Goal: Check status

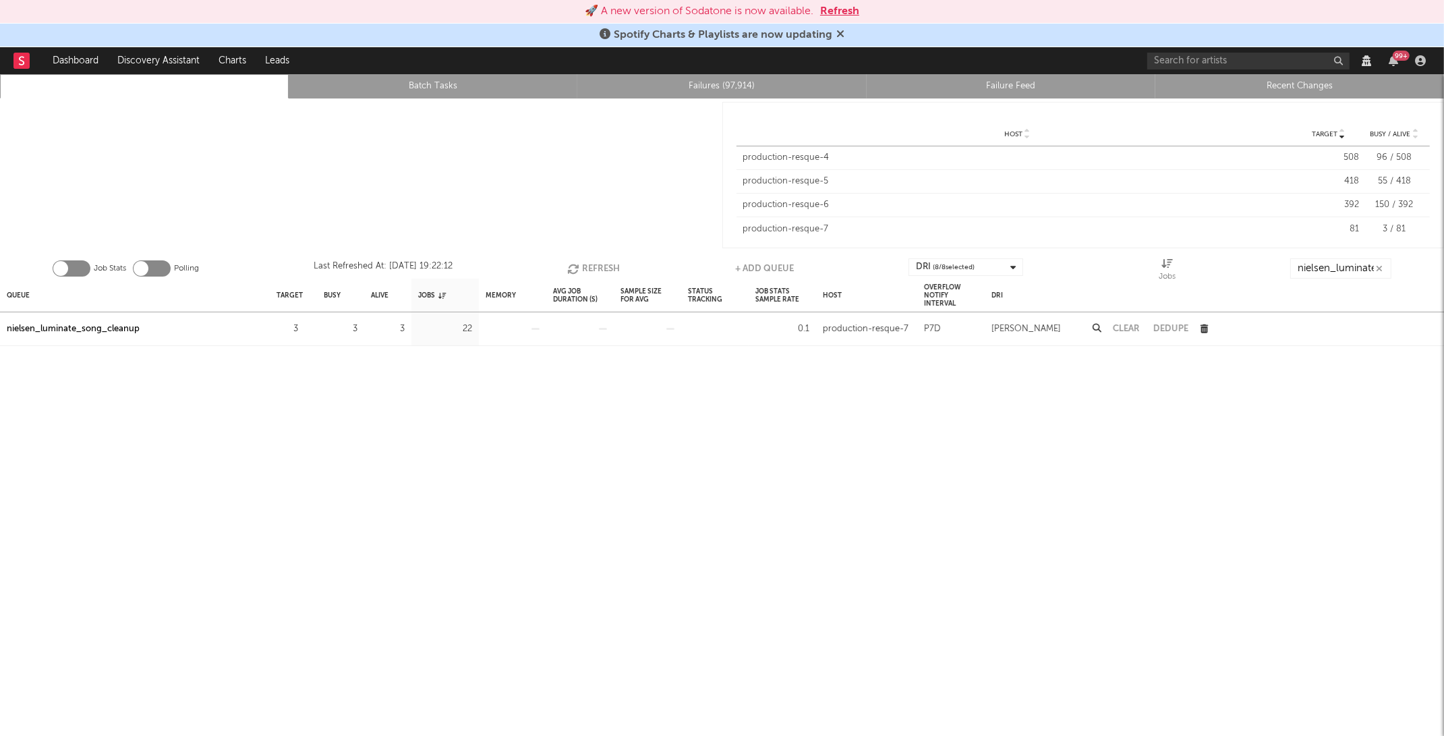
click at [577, 260] on button "Refresh" at bounding box center [594, 268] width 53 height 20
click at [1352, 264] on input "nielsen_luminate_song_cleanup" at bounding box center [1341, 268] width 101 height 20
type input "song_group"
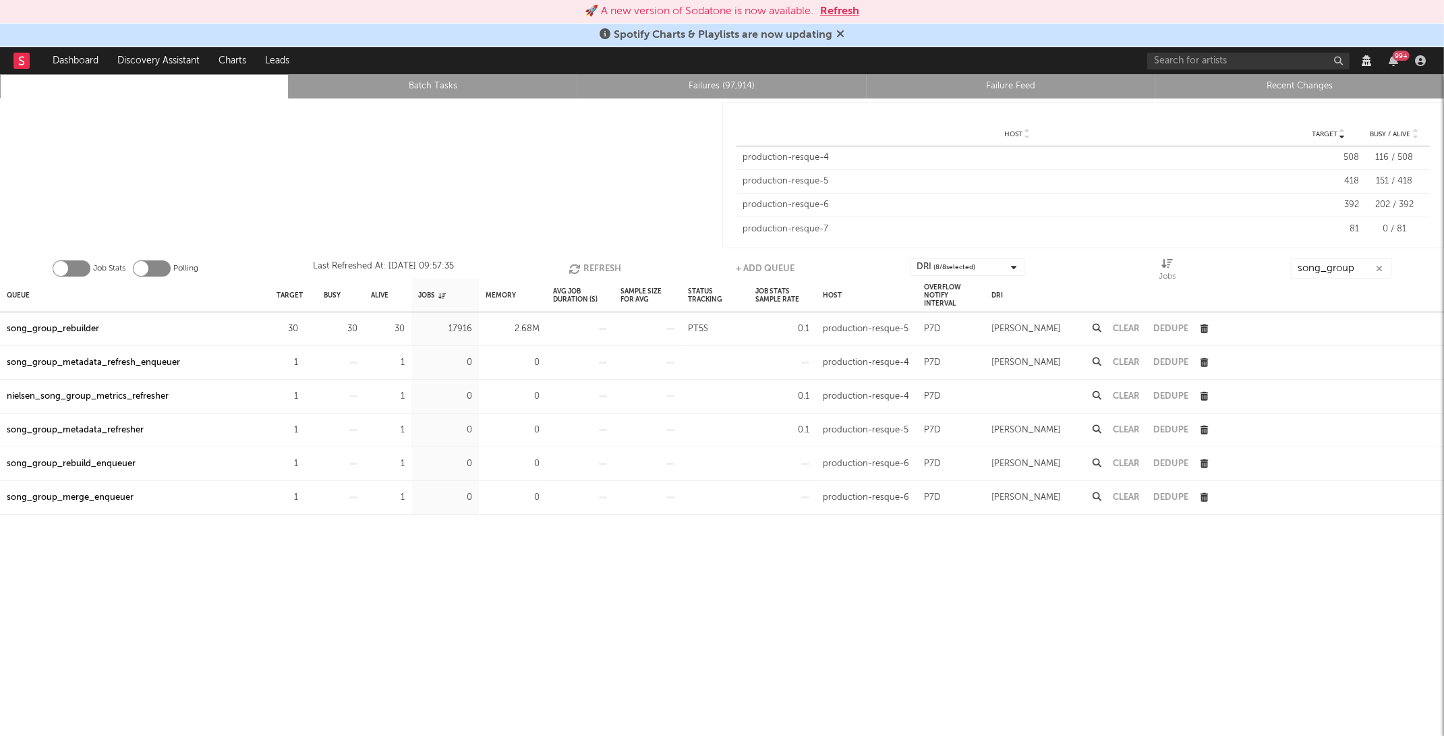
click at [40, 327] on div "song_group_rebuilder" at bounding box center [53, 329] width 92 height 16
click at [840, 12] on button "Refresh" at bounding box center [839, 11] width 39 height 16
